Goal: Check status: Check status

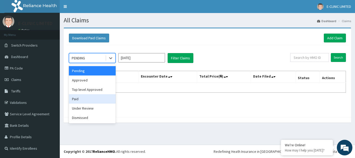
click at [89, 97] on div "Paid" at bounding box center [92, 98] width 47 height 9
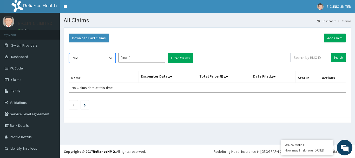
click at [158, 58] on input "[DATE]" at bounding box center [141, 57] width 47 height 9
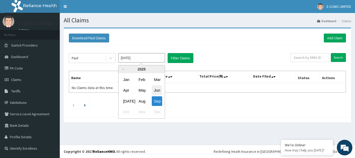
click at [157, 91] on div "Jun" at bounding box center [157, 90] width 10 height 10
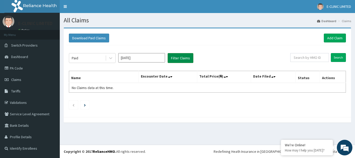
click at [182, 57] on button "Filter Claims" at bounding box center [181, 58] width 26 height 10
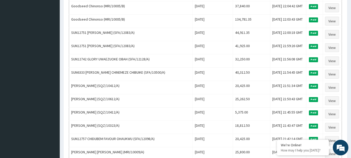
scroll to position [640, 0]
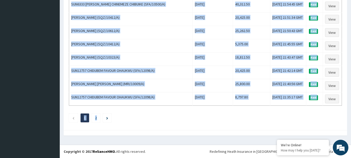
drag, startPoint x: 71, startPoint y: 76, endPoint x: 250, endPoint y: 119, distance: 183.9
copy div "Name Encounter Date Total Price(₦) Date Filed Status Actions Cissan Sylvanus (G…"
click at [95, 117] on li "2" at bounding box center [96, 117] width 9 height 9
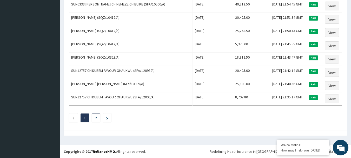
click at [96, 117] on link "2" at bounding box center [96, 117] width 2 height 5
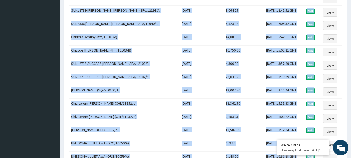
scroll to position [627, 0]
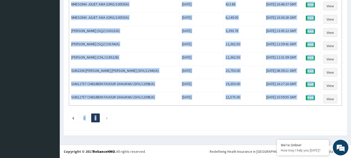
drag, startPoint x: 70, startPoint y: 88, endPoint x: 309, endPoint y: 118, distance: 240.1
copy div "SUN12739 JESSICA AMARACHI EMMANUEL (SFA/12191/A) Wed Jun 18 2025 5,108.40 Sun, …"
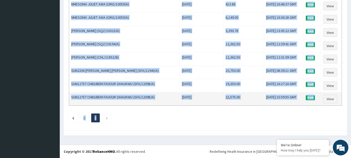
copy div "SUN12739 JESSICA AMARACHI EMMANUEL (SFA/12191/A) Wed Jun 18 2025 5,108.40 Sun, …"
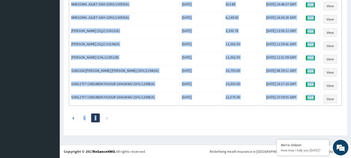
click at [150, 121] on ul "1 2" at bounding box center [205, 117] width 273 height 9
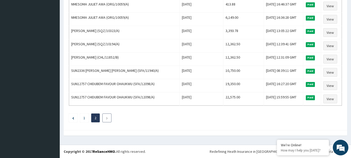
click at [106, 118] on icon "Next page" at bounding box center [107, 117] width 2 height 3
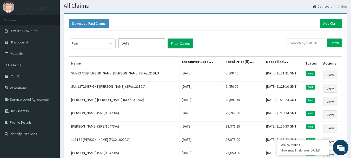
scroll to position [0, 0]
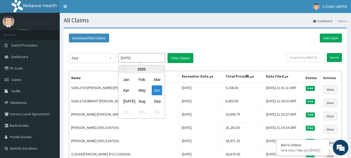
click at [148, 59] on input "Jun 2025" at bounding box center [141, 57] width 47 height 9
click at [126, 102] on div "Jul" at bounding box center [126, 101] width 10 height 10
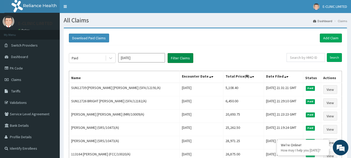
click at [183, 58] on button "Filter Claims" at bounding box center [181, 58] width 26 height 10
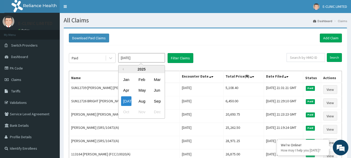
click at [142, 59] on input "Jul 2025" at bounding box center [141, 57] width 47 height 9
click at [154, 90] on div "Jun" at bounding box center [157, 90] width 10 height 10
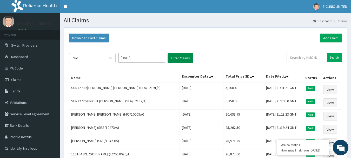
click at [182, 59] on button "Filter Claims" at bounding box center [181, 58] width 26 height 10
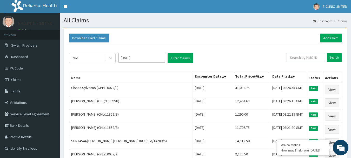
click at [143, 59] on input "Jun 2025" at bounding box center [141, 57] width 47 height 9
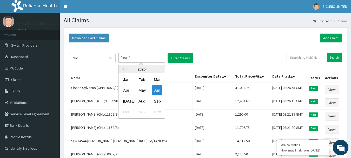
click at [154, 58] on input "Jun 2025" at bounding box center [141, 57] width 47 height 9
click at [125, 101] on div "Jul" at bounding box center [126, 101] width 10 height 10
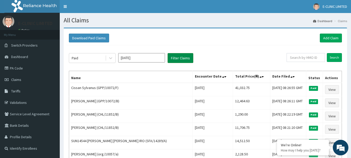
click at [179, 58] on button "Filter Claims" at bounding box center [181, 58] width 26 height 10
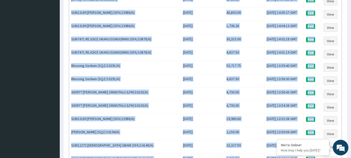
scroll to position [640, 0]
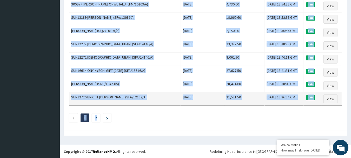
drag, startPoint x: 70, startPoint y: 78, endPoint x: 211, endPoint y: 105, distance: 143.5
click at [211, 105] on td "Tue Jul 01 2025" at bounding box center [202, 98] width 43 height 13
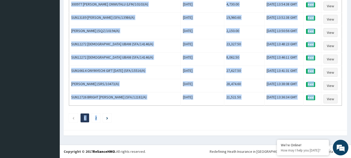
drag, startPoint x: 70, startPoint y: 77, endPoint x: 259, endPoint y: 114, distance: 192.5
copy div "Name Encounter Date Total Price(₦) Date Filed Status Actions SUN15374 GOODLUCK …"
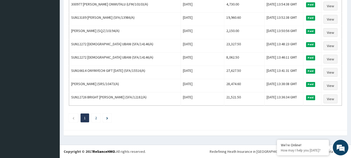
click at [97, 116] on link "2" at bounding box center [96, 117] width 2 height 5
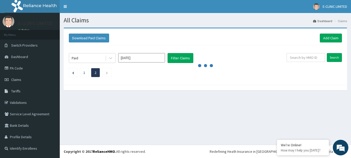
scroll to position [0, 0]
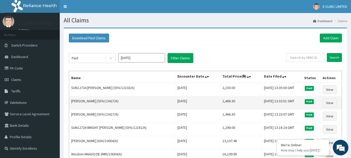
drag, startPoint x: 70, startPoint y: 87, endPoint x: 129, endPoint y: 105, distance: 61.7
click at [125, 98] on td "ANGEL SINGABELE (SFA/13427/A)" at bounding box center [122, 102] width 106 height 13
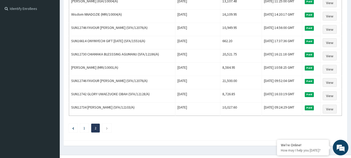
scroll to position [150, 0]
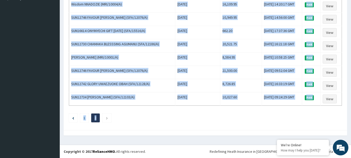
drag, startPoint x: 71, startPoint y: 88, endPoint x: 238, endPoint y: 115, distance: 169.3
click at [238, 115] on div "Paid Jul 2025 Filter Claims Search Name Encounter Date Total Price(₦) Date File…" at bounding box center [205, 12] width 278 height 232
copy div "SUN12734 UDUAK ANIEFIOK OKON (SFA/12103/A) Tue Jul 01 2025 2,150.00 Fri, 01 Aug…"
click at [144, 115] on ul "1 2" at bounding box center [205, 117] width 273 height 9
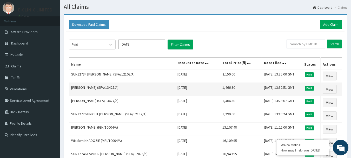
scroll to position [26, 0]
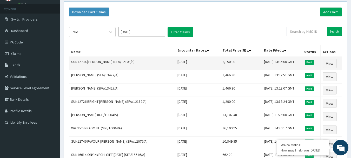
click at [142, 62] on td "SUN12734 UDUAK ANIEFIOK OKON (SFA/12103/A)" at bounding box center [122, 64] width 106 height 14
click at [149, 63] on td "SUN12734 UDUAK ANIEFIOK OKON (SFA/12103/A)" at bounding box center [122, 64] width 106 height 14
click at [126, 59] on td "SUN12734 UDUAK ANIEFIOK OKON (SFA/12103/A)" at bounding box center [122, 64] width 106 height 14
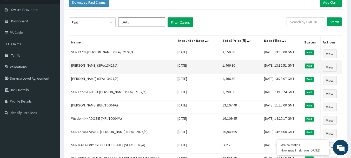
scroll to position [36, 0]
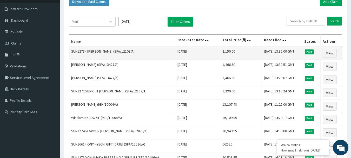
click at [130, 52] on td "SUN12734 UDUAK ANIEFIOK OKON (SFA/12103/A)" at bounding box center [122, 53] width 106 height 14
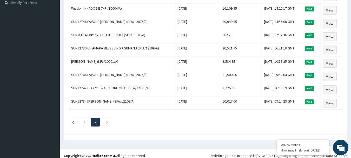
scroll to position [150, 0]
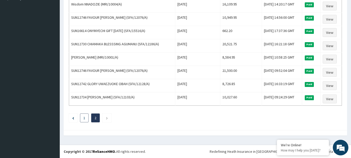
click at [85, 116] on link "1" at bounding box center [84, 117] width 2 height 5
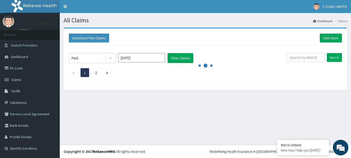
scroll to position [0, 0]
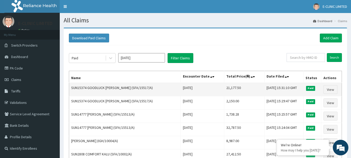
click at [116, 85] on td "SUN15374 GOODLUCK JUSTICE IFEANYI (SFA/15517/A)" at bounding box center [125, 90] width 112 height 14
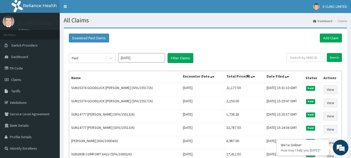
click at [148, 59] on input "Jul 2025" at bounding box center [141, 57] width 47 height 9
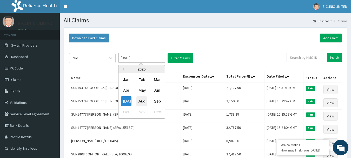
click at [140, 101] on div "Aug" at bounding box center [141, 101] width 10 height 10
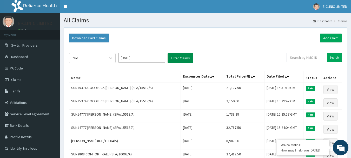
click at [183, 58] on button "Filter Claims" at bounding box center [181, 58] width 26 height 10
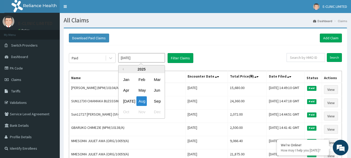
click at [154, 58] on input "Aug 2025" at bounding box center [141, 57] width 47 height 9
click at [124, 101] on div "Jul" at bounding box center [126, 101] width 10 height 10
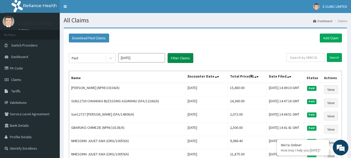
click at [174, 57] on button "Filter Claims" at bounding box center [181, 58] width 26 height 10
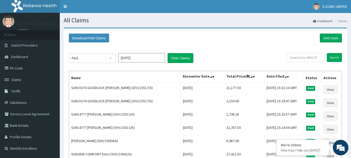
click at [144, 56] on input "Jul 2025" at bounding box center [141, 57] width 47 height 9
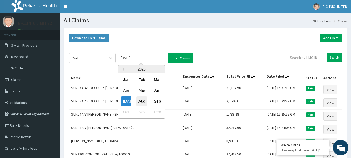
click at [143, 100] on div "Aug" at bounding box center [141, 101] width 10 height 10
type input "Aug 2025"
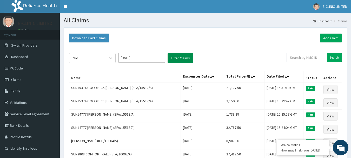
click at [178, 57] on button "Filter Claims" at bounding box center [181, 58] width 26 height 10
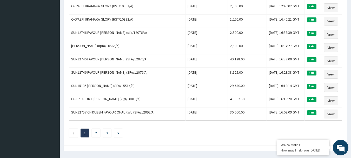
scroll to position [640, 0]
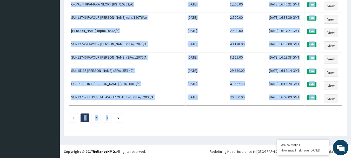
drag, startPoint x: 70, startPoint y: 50, endPoint x: 294, endPoint y: 112, distance: 232.3
copy div "Name Encounter Date Total Price(₦) Date Filed Status Actions NWANKWO CHINENYE (…"
click at [139, 121] on ul "1 2 3" at bounding box center [205, 117] width 273 height 9
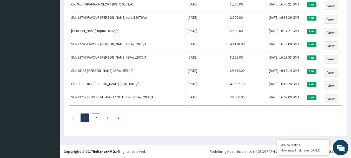
click at [97, 117] on link "2" at bounding box center [96, 117] width 2 height 5
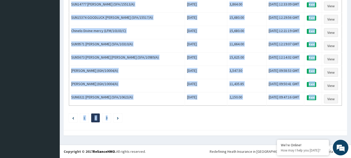
drag, startPoint x: 71, startPoint y: 88, endPoint x: 260, endPoint y: 106, distance: 190.3
copy div "ONYINYECHI OKEKE (npm/10566/a) Fri Aug 22 2025 3,528.00 Fri, 05 Sep 2025 16:00:…"
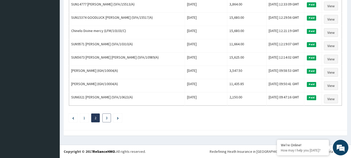
click at [107, 117] on link "3" at bounding box center [107, 117] width 2 height 5
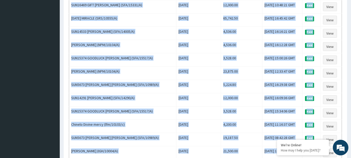
scroll to position [335, 0]
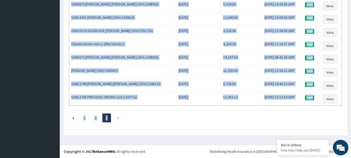
drag, startPoint x: 70, startPoint y: 88, endPoint x: 258, endPoint y: 110, distance: 188.9
copy div "Stephen Ogunleye (IGH/10004/A) Sat Aug 02 2025 7,095.00 Thu, 04 Sep 2025 09:45:…"
click at [118, 117] on icon "Next page" at bounding box center [118, 117] width 2 height 3
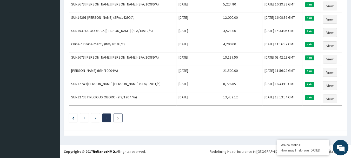
click at [118, 117] on icon "Next page" at bounding box center [118, 117] width 2 height 3
click at [118, 118] on icon "Next page" at bounding box center [118, 117] width 2 height 3
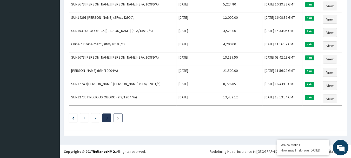
click at [118, 118] on icon "Next page" at bounding box center [118, 117] width 2 height 3
click at [84, 116] on link "1" at bounding box center [84, 117] width 2 height 5
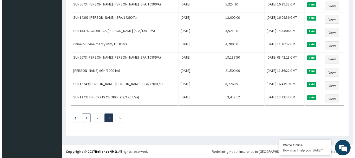
scroll to position [0, 0]
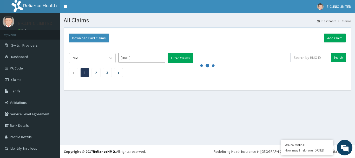
click at [83, 71] on li "1" at bounding box center [85, 72] width 9 height 9
click at [86, 71] on li "1" at bounding box center [85, 72] width 9 height 9
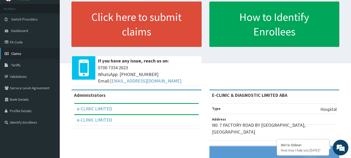
click at [19, 53] on span "Claims" at bounding box center [16, 53] width 10 height 5
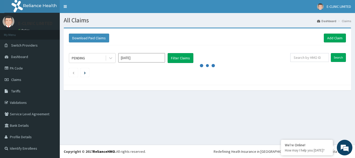
click at [154, 59] on input "[DATE]" at bounding box center [141, 57] width 47 height 9
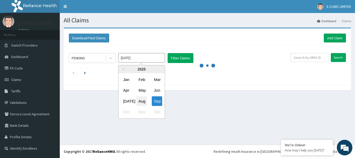
click at [142, 100] on div "Aug" at bounding box center [141, 101] width 10 height 10
type input "Aug 2025"
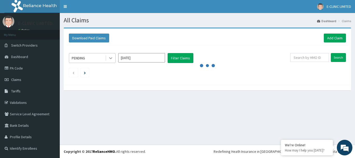
click at [109, 56] on icon at bounding box center [110, 57] width 5 height 5
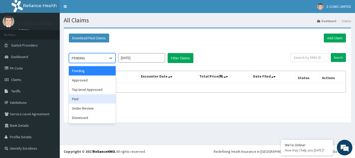
click at [75, 101] on div "Paid" at bounding box center [92, 98] width 47 height 9
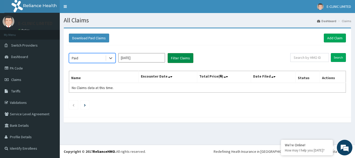
click at [183, 58] on button "Filter Claims" at bounding box center [181, 58] width 26 height 10
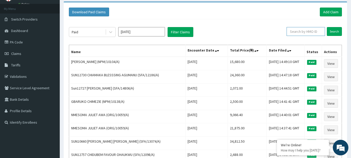
click at [308, 30] on input "text" at bounding box center [306, 31] width 38 height 9
type input "pa/3137c4"
click at [333, 30] on input "Search" at bounding box center [334, 31] width 15 height 9
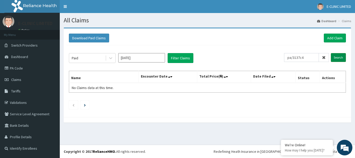
click at [337, 56] on input "Search" at bounding box center [338, 57] width 15 height 9
click at [15, 67] on link "PA Code" at bounding box center [30, 67] width 60 height 11
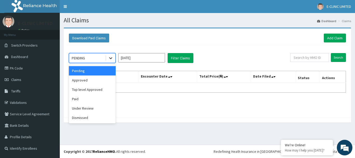
click at [111, 58] on icon at bounding box center [110, 57] width 5 height 5
click at [92, 79] on div "Approved" at bounding box center [92, 79] width 47 height 9
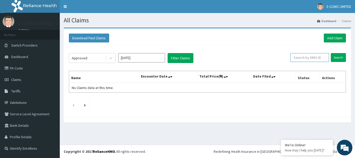
click at [302, 56] on input "text" at bounding box center [309, 57] width 39 height 9
paste input "PA/8BE59A"
click at [335, 55] on input "Search" at bounding box center [338, 57] width 15 height 9
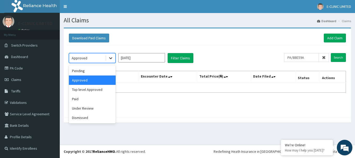
click at [111, 58] on icon at bounding box center [110, 57] width 5 height 5
click at [90, 102] on div "Paid" at bounding box center [92, 98] width 47 height 9
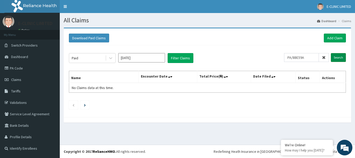
click at [339, 56] on input "Search" at bounding box center [338, 57] width 15 height 9
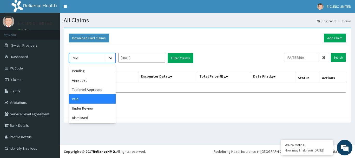
click at [109, 58] on icon at bounding box center [110, 58] width 3 height 2
click at [87, 106] on div "Under Review" at bounding box center [92, 107] width 47 height 9
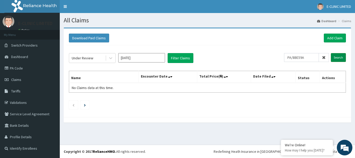
click at [335, 56] on input "Search" at bounding box center [338, 57] width 15 height 9
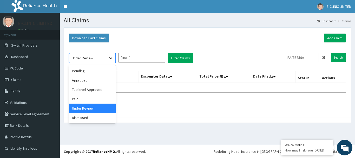
click at [108, 57] on icon at bounding box center [110, 57] width 5 height 5
click at [97, 118] on div "Dismissed" at bounding box center [92, 117] width 47 height 9
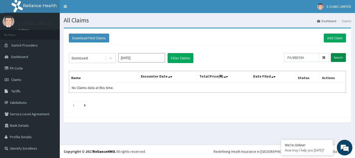
click at [335, 56] on input "Search" at bounding box center [338, 57] width 15 height 9
click at [308, 57] on input "PA/8BE59A" at bounding box center [301, 57] width 35 height 9
type input "P"
type input "LFM/10103/B"
click at [337, 55] on input "Search" at bounding box center [338, 57] width 15 height 9
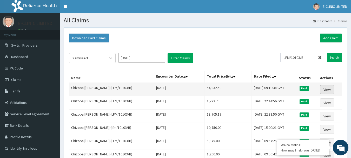
click at [326, 88] on link "View" at bounding box center [327, 89] width 14 height 9
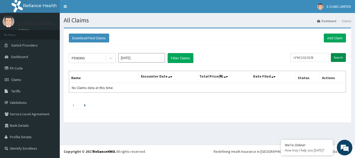
click at [337, 56] on input "Search" at bounding box center [338, 57] width 15 height 9
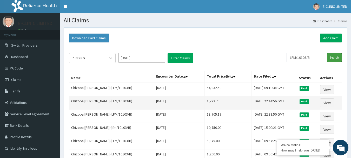
scroll to position [26, 0]
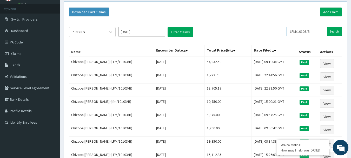
click at [314, 32] on input "LFM/10103/B" at bounding box center [306, 31] width 38 height 9
type input "L"
click at [335, 30] on input "Search" at bounding box center [334, 31] width 15 height 9
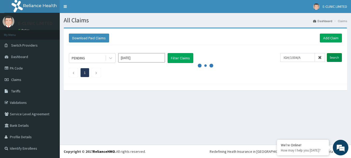
scroll to position [0, 0]
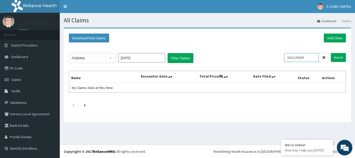
click at [303, 58] on input "IGH/1004/A" at bounding box center [301, 57] width 35 height 9
type input "IGH/10004/A"
click at [335, 56] on input "Search" at bounding box center [338, 57] width 15 height 9
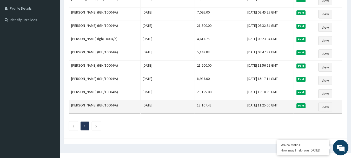
scroll to position [136, 0]
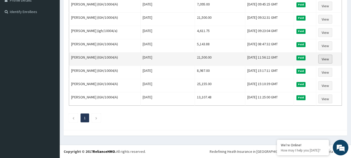
click at [326, 57] on link "View" at bounding box center [325, 59] width 14 height 9
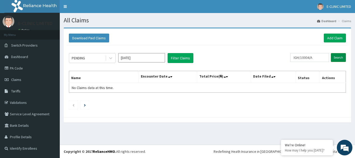
click at [337, 55] on input "Search" at bounding box center [338, 57] width 15 height 9
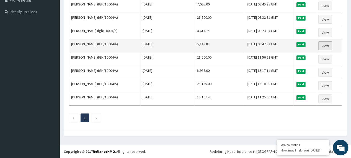
click at [327, 45] on link "View" at bounding box center [325, 45] width 14 height 9
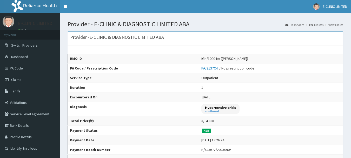
scroll to position [182, 0]
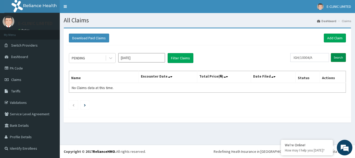
click at [337, 57] on input "Search" at bounding box center [338, 57] width 15 height 9
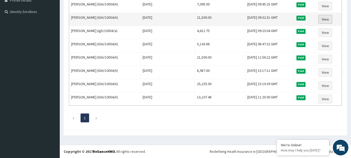
click at [328, 17] on link "View" at bounding box center [325, 19] width 14 height 9
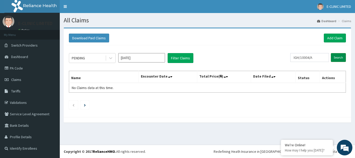
click at [337, 56] on input "Search" at bounding box center [338, 57] width 15 height 9
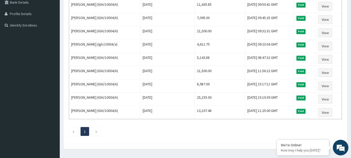
scroll to position [130, 0]
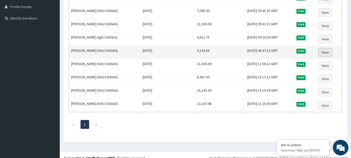
click at [326, 51] on link "View" at bounding box center [325, 52] width 14 height 9
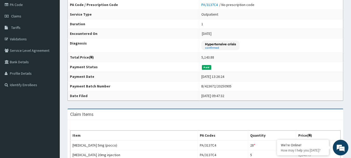
scroll to position [35, 0]
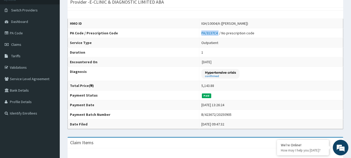
drag, startPoint x: 197, startPoint y: 32, endPoint x: 215, endPoint y: 34, distance: 17.8
click at [215, 34] on td "PA/3137C4 / No prescription code" at bounding box center [271, 33] width 144 height 10
click at [211, 26] on div "IGH/10004/A ([PERSON_NAME])" at bounding box center [224, 23] width 47 height 5
drag, startPoint x: 198, startPoint y: 23, endPoint x: 217, endPoint y: 25, distance: 18.8
click at [217, 25] on div "IGH/10004/A ([PERSON_NAME])" at bounding box center [224, 23] width 47 height 5
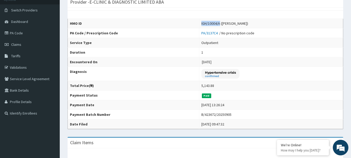
copy div "IGH/10004/A"
click at [13, 31] on link "PA Code" at bounding box center [30, 32] width 60 height 11
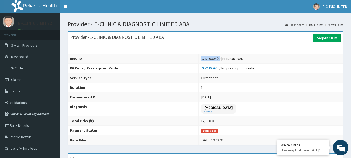
drag, startPoint x: 197, startPoint y: 58, endPoint x: 217, endPoint y: 59, distance: 20.0
click at [217, 59] on td "IGH/10004/A ([PERSON_NAME])" at bounding box center [270, 59] width 144 height 10
copy div "IGH/10004/A"
click at [26, 67] on link "PA Code" at bounding box center [30, 67] width 60 height 11
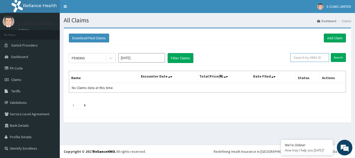
click at [305, 57] on input "text" at bounding box center [309, 57] width 39 height 9
paste input "IGH/10004/A"
type input "IGH/10004/A"
click at [338, 55] on input "Search" at bounding box center [338, 57] width 15 height 9
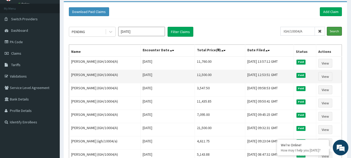
scroll to position [26, 0]
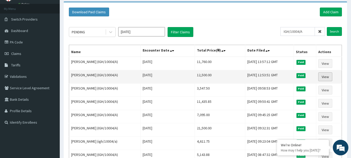
click at [326, 75] on link "View" at bounding box center [325, 76] width 14 height 9
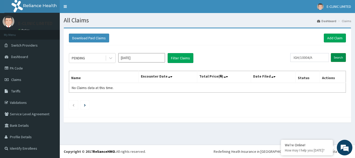
click at [337, 55] on input "Search" at bounding box center [338, 57] width 15 height 9
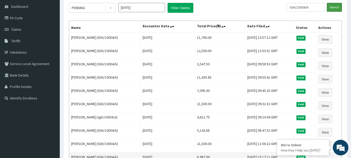
scroll to position [130, 0]
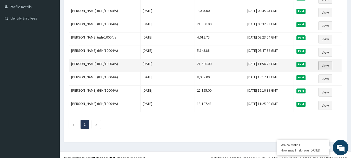
click at [329, 64] on link "View" at bounding box center [325, 65] width 14 height 9
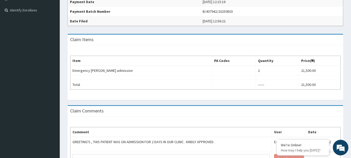
scroll to position [169, 0]
